Goal: Information Seeking & Learning: Learn about a topic

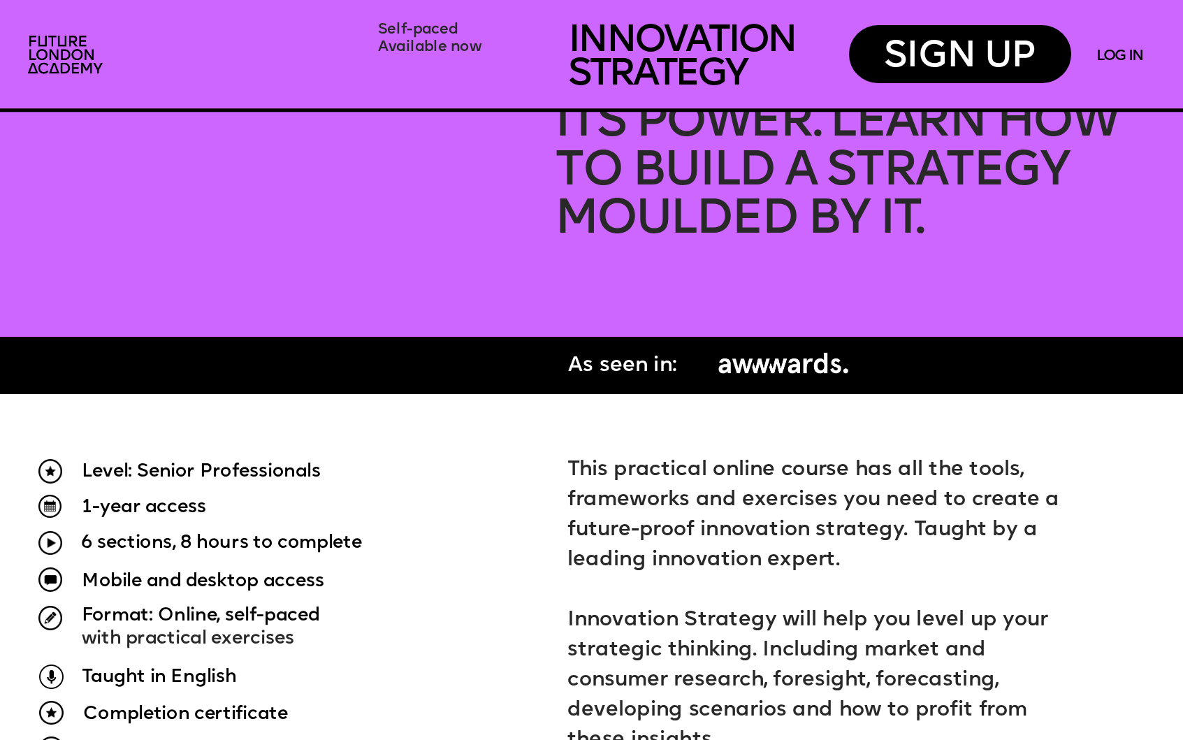
scroll to position [921, 0]
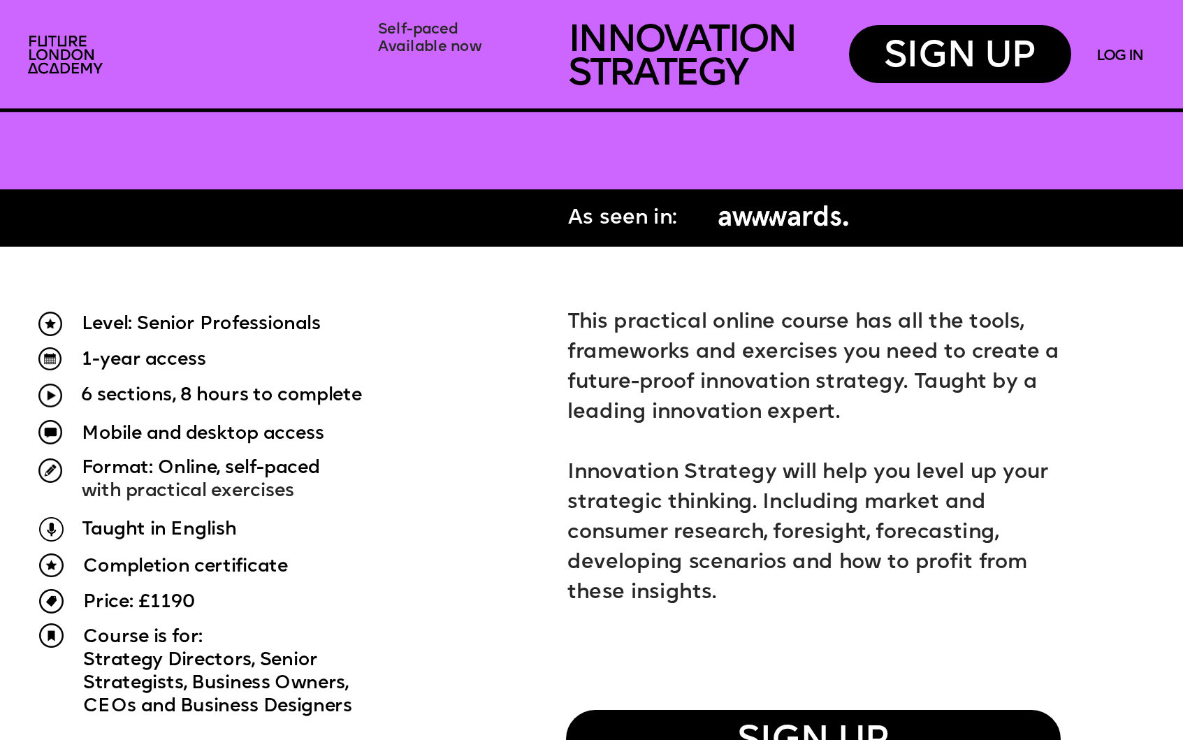
click at [110, 398] on span "6 sections, 8 hours to complete" at bounding box center [221, 396] width 281 height 18
drag, startPoint x: 630, startPoint y: 444, endPoint x: 875, endPoint y: 527, distance: 258.3
click at [875, 527] on p "Innovation Strategy will help you level up your strategic thinking. Including m…" at bounding box center [819, 533] width 504 height 150
drag, startPoint x: 872, startPoint y: 529, endPoint x: 569, endPoint y: 448, distance: 313.2
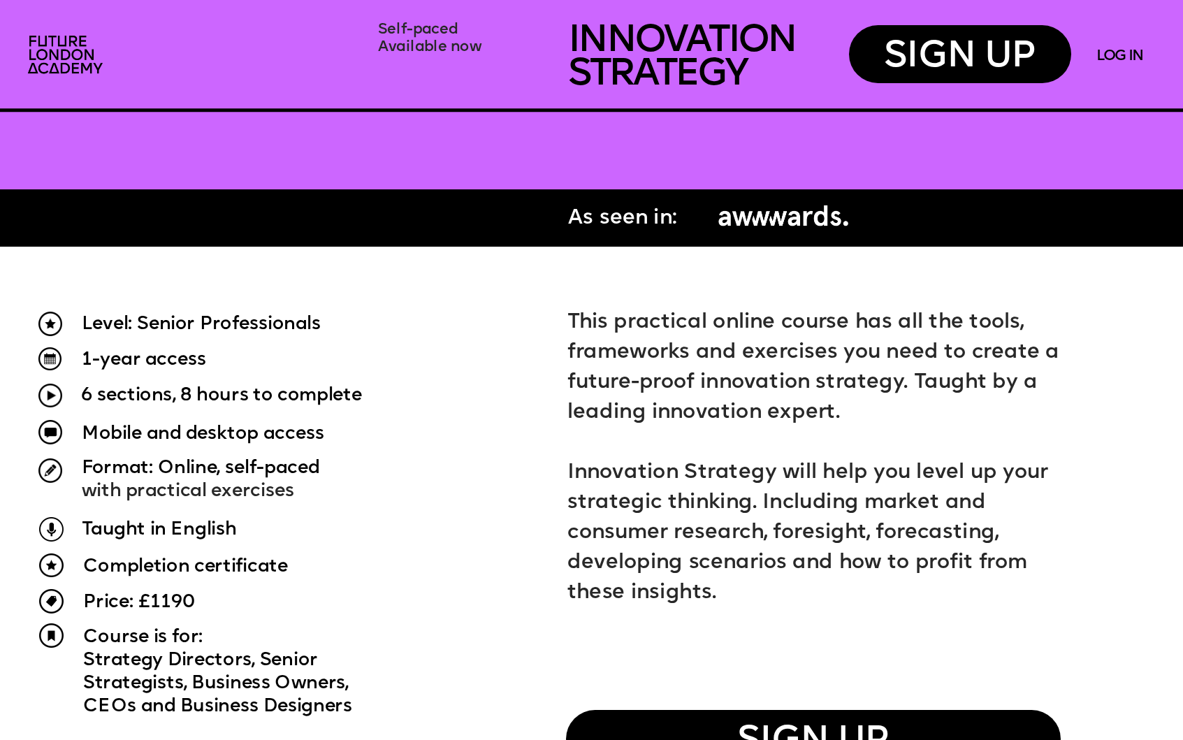
click at [569, 458] on p "Innovation Strategy will help you level up your strategic thinking. Including m…" at bounding box center [819, 533] width 504 height 150
click at [569, 463] on span "Innovation Strategy will help you level up your strategic thinking. Including m…" at bounding box center [810, 533] width 486 height 140
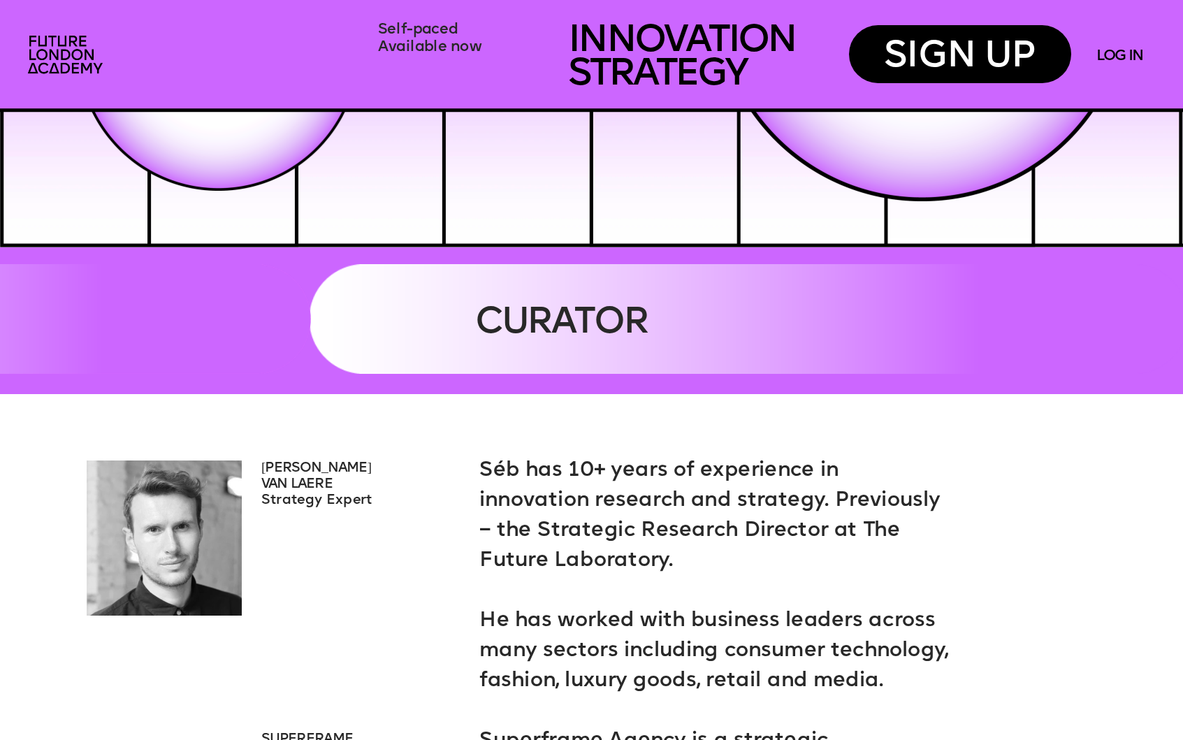
scroll to position [3513, 0]
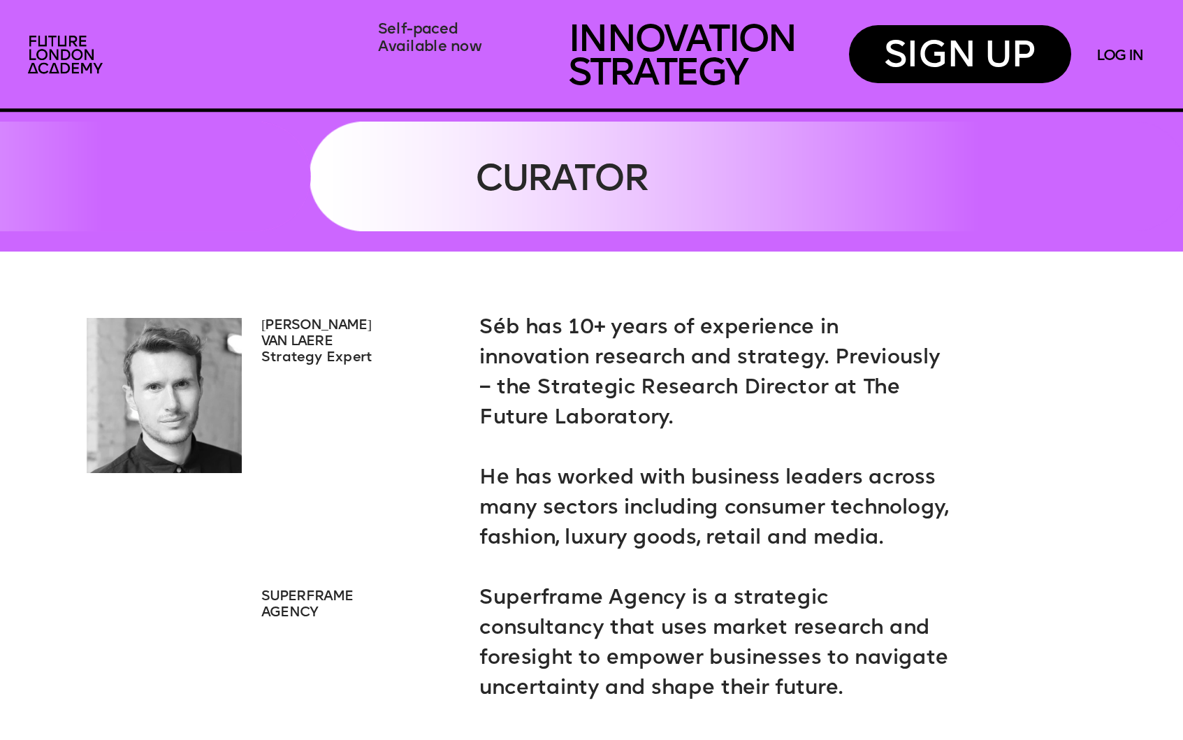
drag, startPoint x: 671, startPoint y: 326, endPoint x: 700, endPoint y: 417, distance: 95.9
click at [700, 417] on p "Séb has 10+ years of experience in innovation research and strategy. Previously…" at bounding box center [716, 374] width 474 height 120
click at [698, 417] on p "Séb has 10+ years of experience in innovation research and strategy. Previously…" at bounding box center [716, 374] width 474 height 120
drag, startPoint x: 663, startPoint y: 414, endPoint x: 491, endPoint y: 328, distance: 192.8
click at [491, 328] on p "Séb has 10+ years of experience in innovation research and strategy. Previously…" at bounding box center [716, 374] width 474 height 120
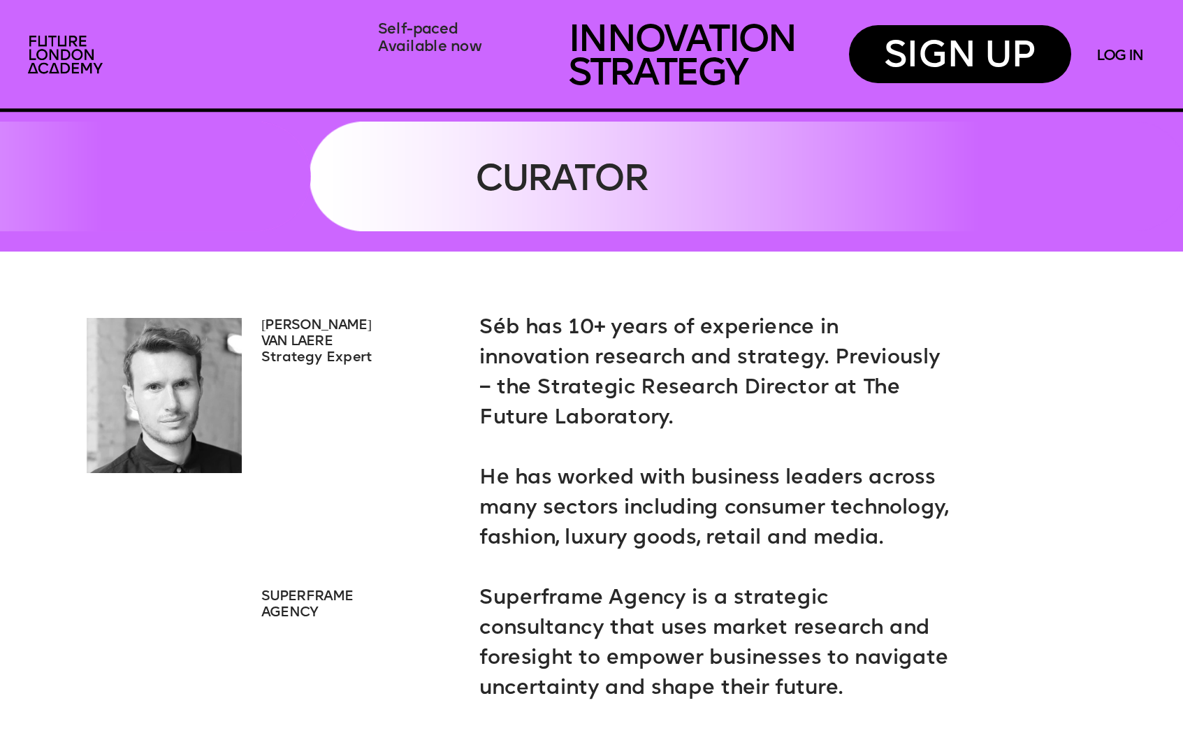
click at [491, 328] on span "Séb has 10+ years of experience in innovation research and strategy. Previously…" at bounding box center [712, 373] width 467 height 110
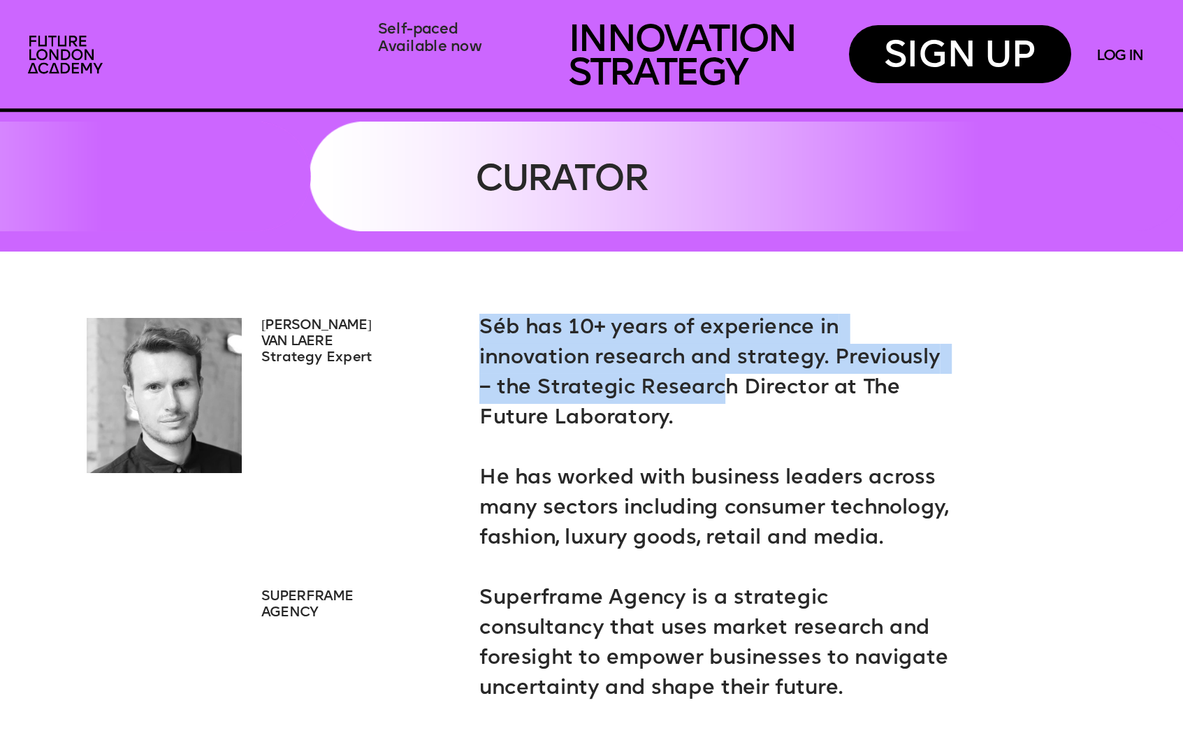
drag, startPoint x: 485, startPoint y: 327, endPoint x: 660, endPoint y: 401, distance: 189.7
click at [660, 401] on p "Séb has 10+ years of experience in innovation research and strategy. Previously…" at bounding box center [716, 374] width 474 height 120
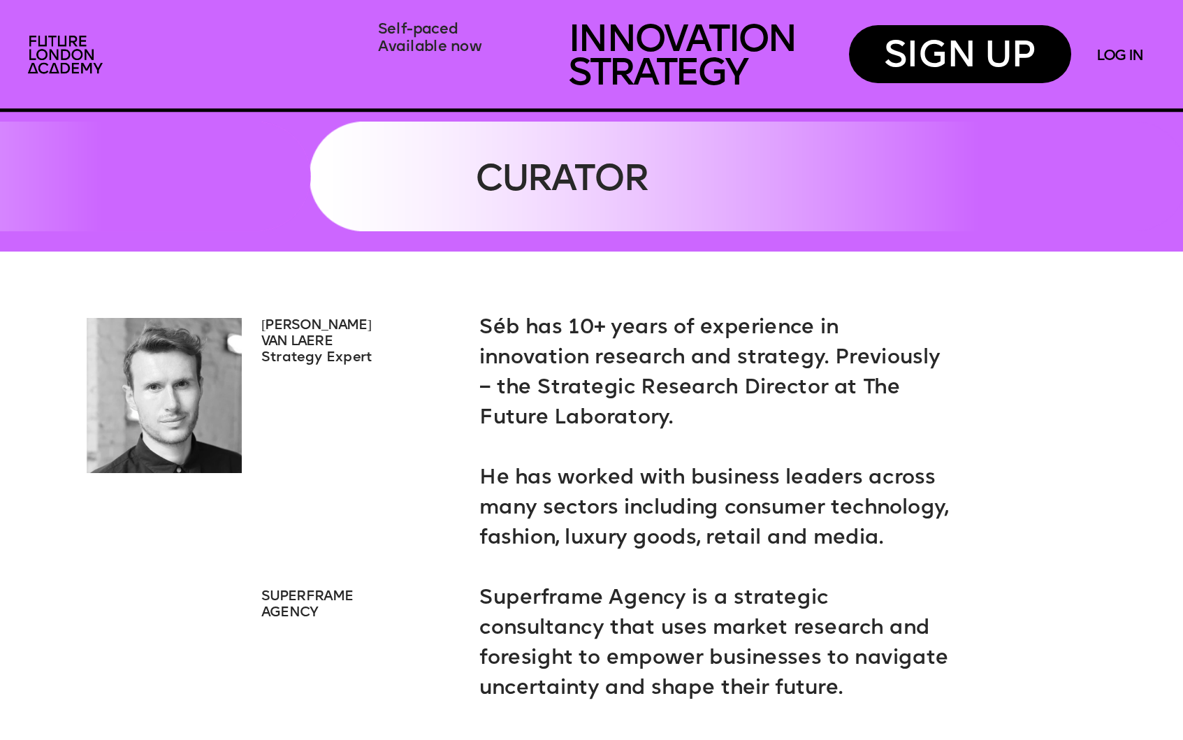
drag, startPoint x: 651, startPoint y: 410, endPoint x: 467, endPoint y: 328, distance: 200.8
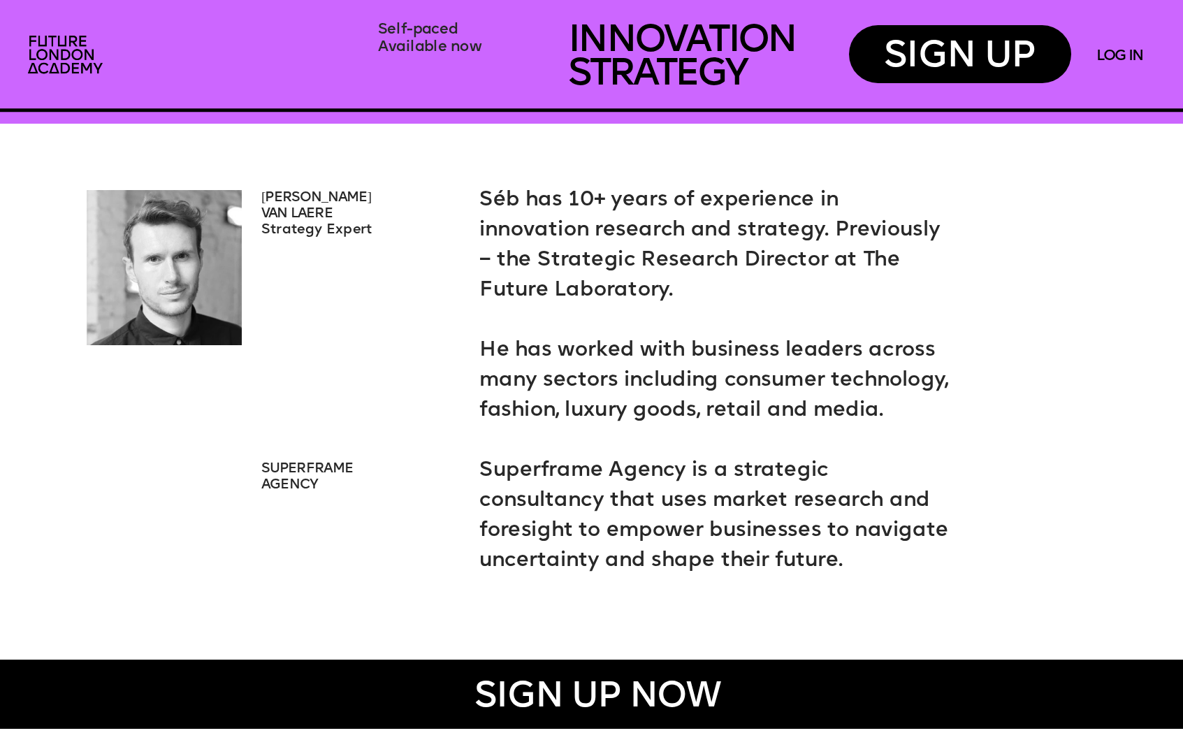
scroll to position [3632, 0]
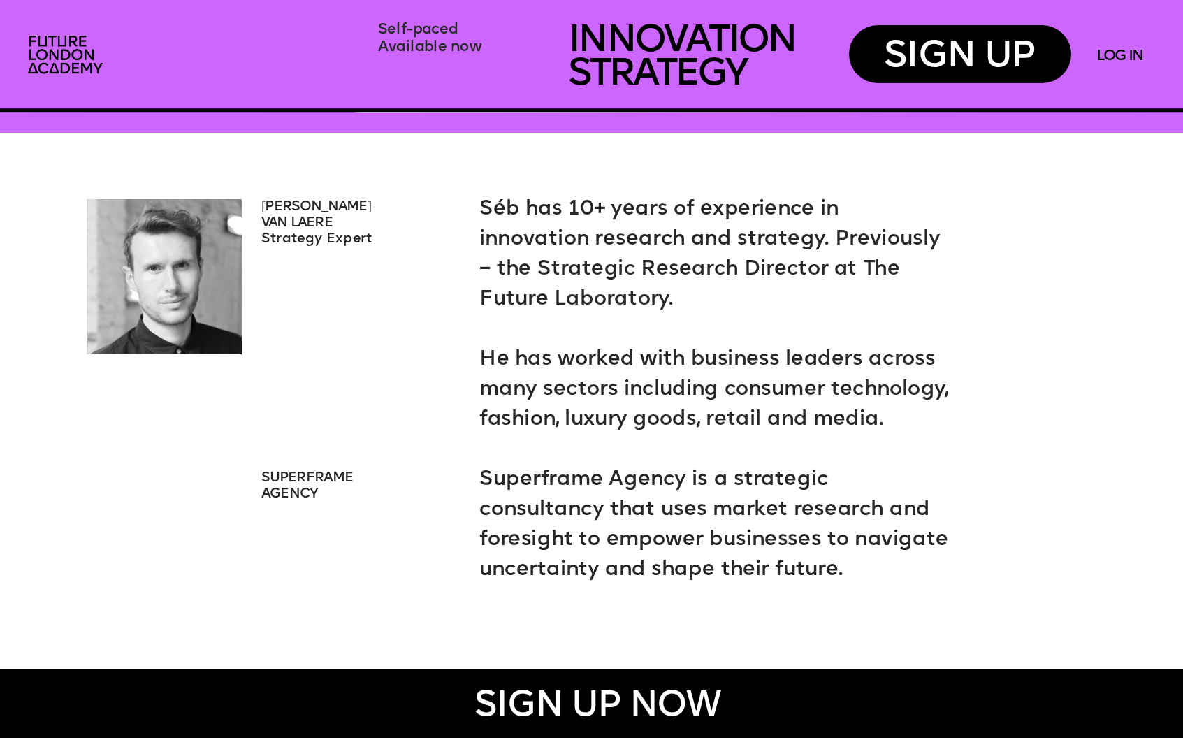
drag, startPoint x: 927, startPoint y: 426, endPoint x: 472, endPoint y: 358, distance: 460.5
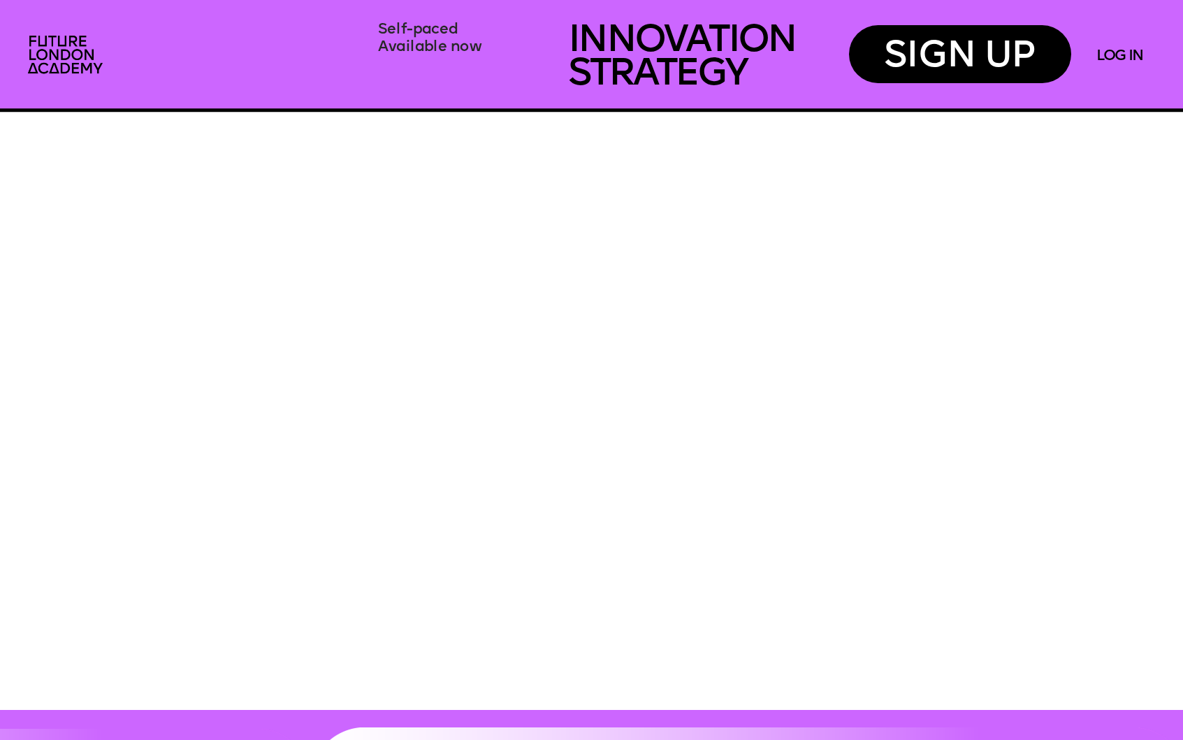
scroll to position [4330, 0]
